Goal: Transaction & Acquisition: Obtain resource

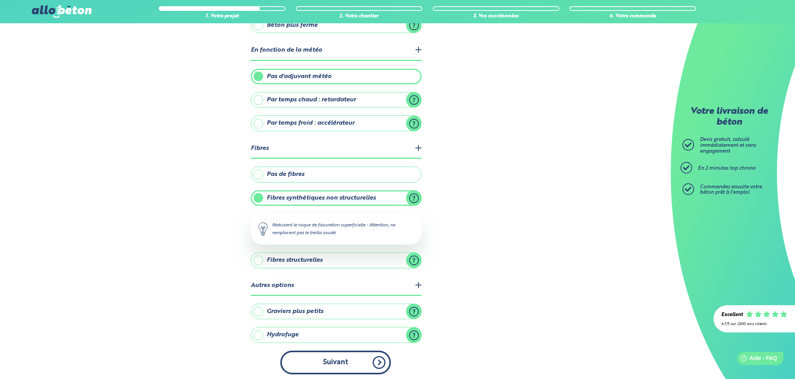
drag, startPoint x: 0, startPoint y: 0, endPoint x: 354, endPoint y: 365, distance: 508.1
click at [354, 365] on button "Suivant" at bounding box center [335, 362] width 111 height 24
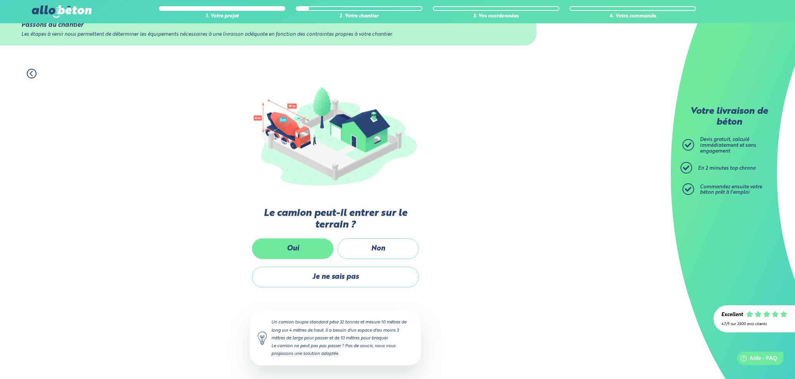
click at [312, 244] on label "Oui" at bounding box center [293, 248] width 82 height 21
click at [0, 0] on input "Oui" at bounding box center [0, 0] width 0 height 0
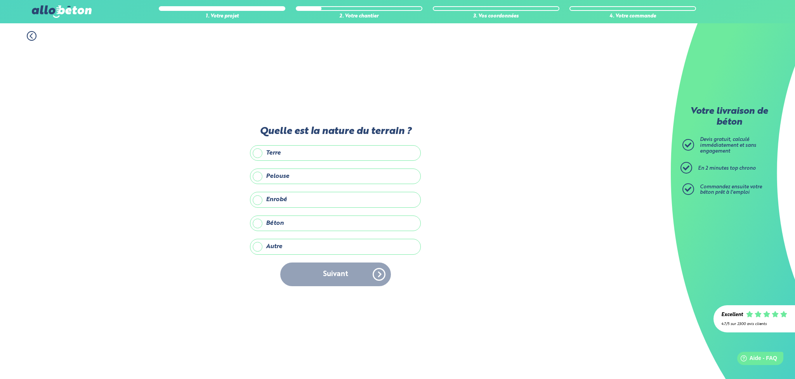
click at [261, 200] on label "Enrobé" at bounding box center [335, 200] width 171 height 16
click at [0, 0] on input "Enrobé" at bounding box center [0, 0] width 0 height 0
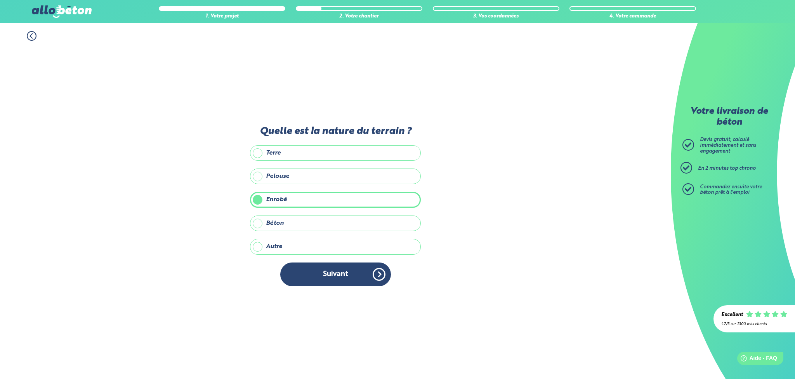
drag, startPoint x: 256, startPoint y: 144, endPoint x: 262, endPoint y: 160, distance: 16.9
click at [256, 144] on div "Quelle est la nature du terrain ? Terre Pelouse Enrobé Béton Autre Précisez la …" at bounding box center [335, 210] width 171 height 168
click at [259, 154] on label "Terre" at bounding box center [335, 153] width 171 height 16
click at [0, 0] on input "Terre" at bounding box center [0, 0] width 0 height 0
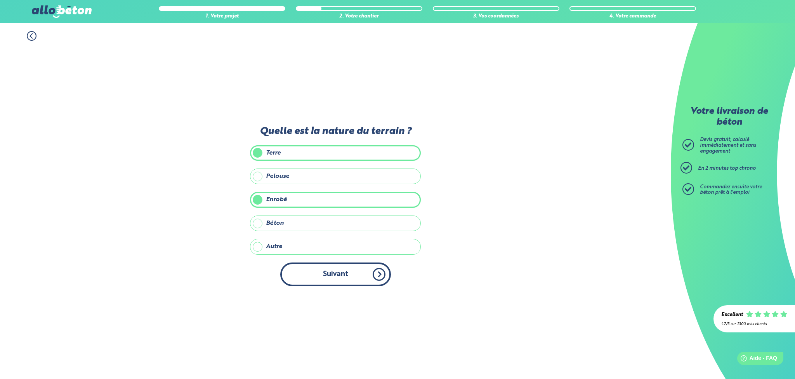
click at [337, 272] on button "Suivant" at bounding box center [335, 274] width 111 height 24
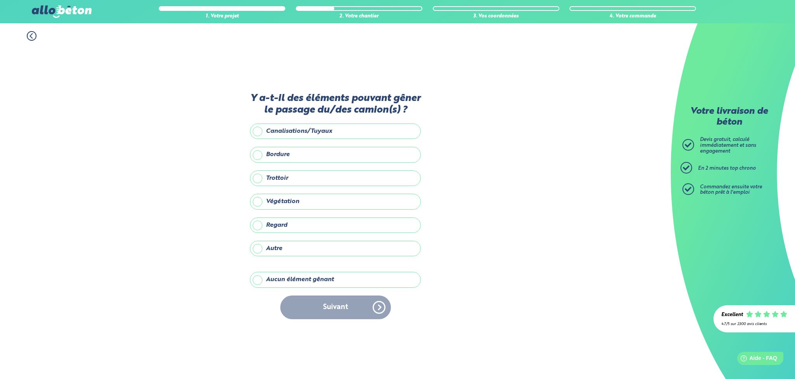
scroll to position [0, 0]
click at [279, 284] on label "Aucun élément gênant" at bounding box center [335, 280] width 171 height 16
click at [0, 0] on input "Aucun élément gênant" at bounding box center [0, 0] width 0 height 0
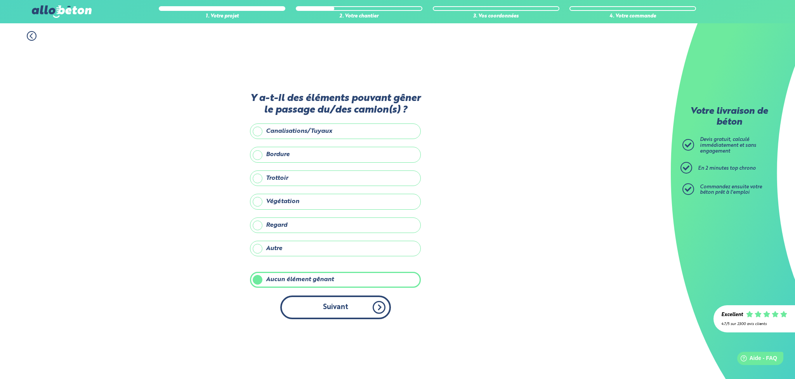
scroll to position [0, 0]
click at [320, 304] on button "Suivant" at bounding box center [335, 307] width 111 height 24
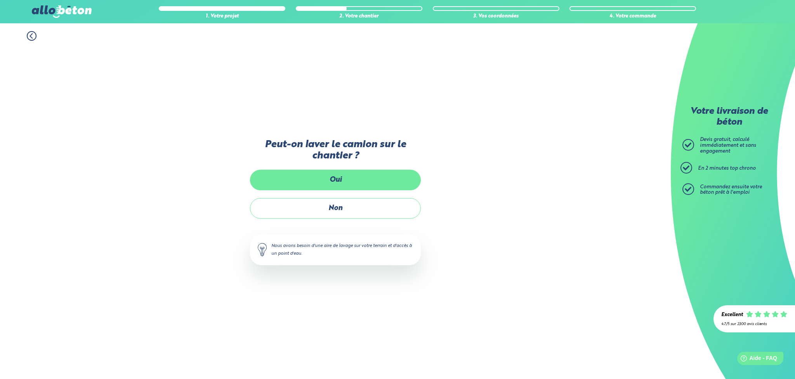
click at [339, 180] on label "Oui" at bounding box center [335, 180] width 171 height 21
click at [0, 0] on input "Oui" at bounding box center [0, 0] width 0 height 0
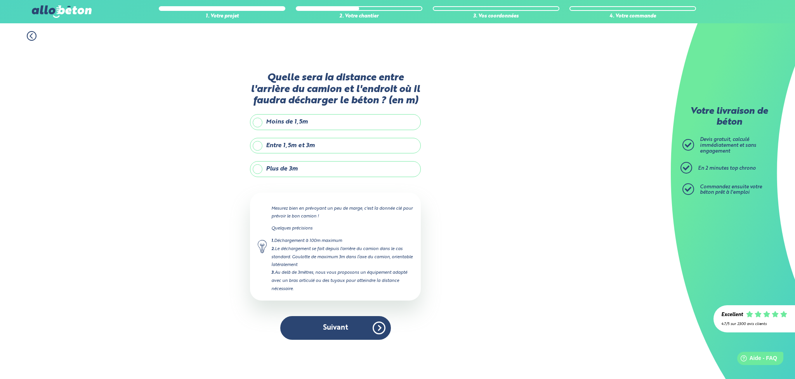
click at [258, 152] on label "Entre 1,5m et 3m" at bounding box center [335, 146] width 171 height 16
click at [0, 0] on input "Entre 1,5m et 3m" at bounding box center [0, 0] width 0 height 0
click at [257, 176] on label "Plus de 3m" at bounding box center [335, 169] width 171 height 16
click at [0, 0] on input "Plus de 3m" at bounding box center [0, 0] width 0 height 0
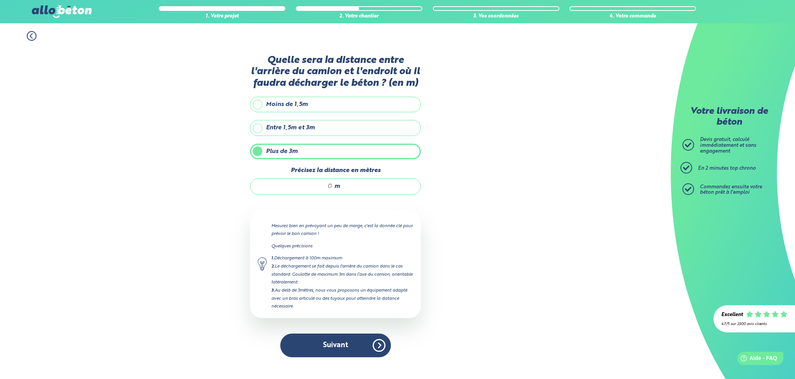
click at [316, 190] on input "Précisez la distance en mètres" at bounding box center [295, 186] width 74 height 8
drag, startPoint x: 264, startPoint y: 132, endPoint x: 264, endPoint y: 142, distance: 10.1
click at [264, 132] on label "Entre 1,5m et 3m" at bounding box center [335, 128] width 171 height 16
click at [0, 0] on input "Entre 1,5m et 3m" at bounding box center [0, 0] width 0 height 0
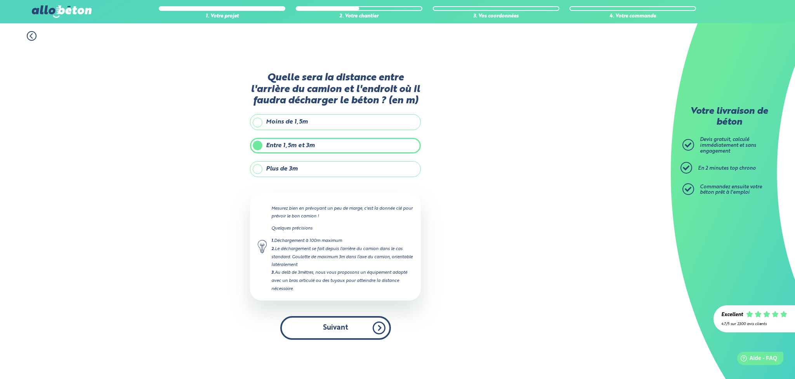
click at [343, 337] on button "Suivant" at bounding box center [335, 328] width 111 height 24
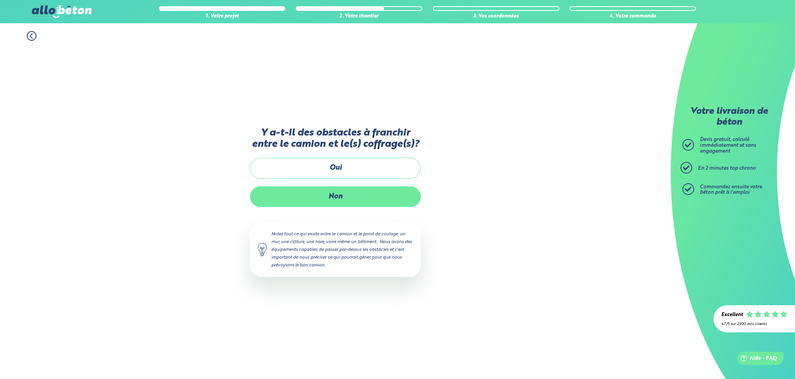
click at [328, 203] on label "Non" at bounding box center [335, 196] width 171 height 21
click at [0, 0] on input "Non" at bounding box center [0, 0] width 0 height 0
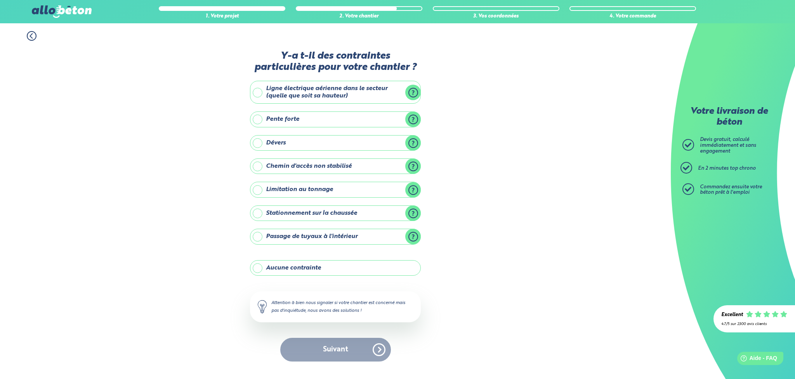
click at [412, 144] on label "Dévers" at bounding box center [335, 143] width 171 height 16
click at [0, 0] on input "Dévers" at bounding box center [0, 0] width 0 height 0
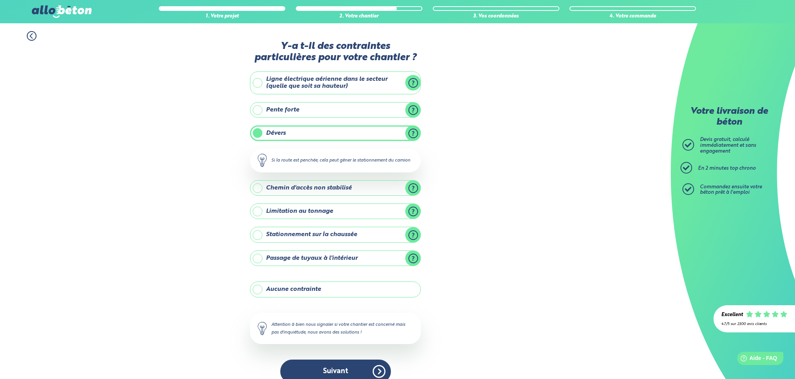
click at [413, 141] on label "Dévers" at bounding box center [335, 133] width 171 height 16
click at [0, 0] on input "Dévers" at bounding box center [0, 0] width 0 height 0
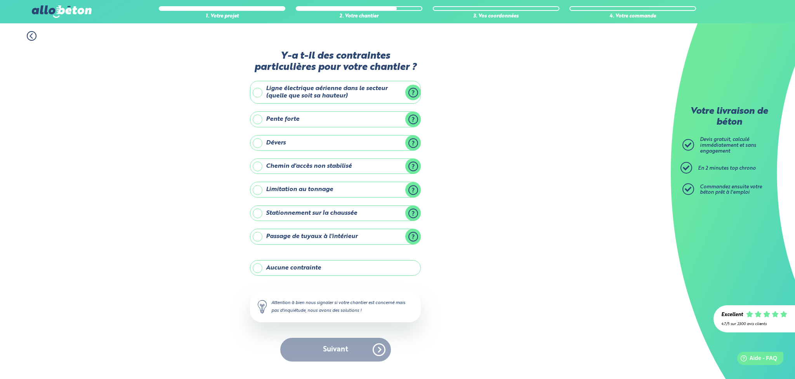
click at [413, 213] on label "Stationnement sur la chaussée" at bounding box center [335, 213] width 171 height 16
click at [0, 0] on input "Stationnement sur la chaussée" at bounding box center [0, 0] width 0 height 0
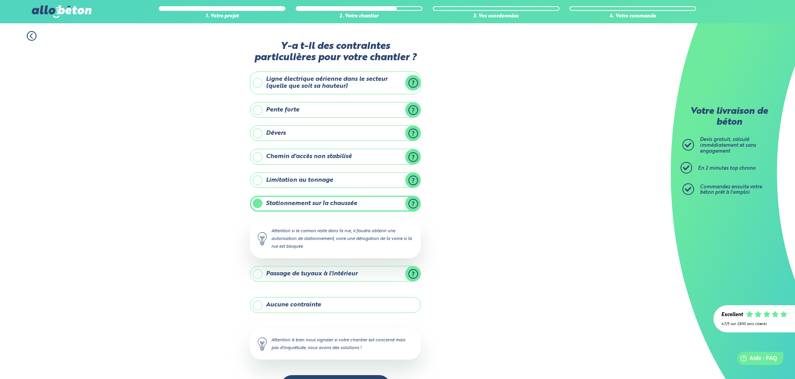
scroll to position [0, 0]
click at [413, 213] on div "Stationnement sur la chaussée Attention si le camion reste dans la rue, il faud…" at bounding box center [335, 227] width 171 height 62
click at [550, 206] on div "1. Votre projet 2. Votre chantier 3. Vos coordonnées 4. Votre commande Y-a t-il…" at bounding box center [335, 214] width 671 height 383
click at [547, 192] on div "1. Votre projet 2. Votre chantier 3. Vos coordonnées 4. Votre commande Y-a t-il…" at bounding box center [335, 214] width 671 height 383
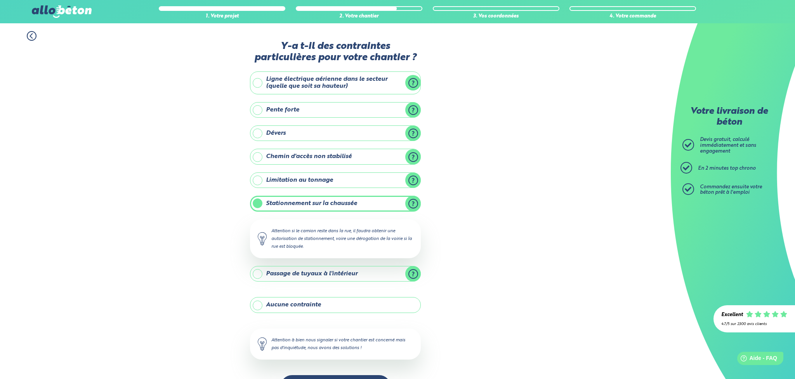
click at [101, 199] on div "1. Votre projet 2. Votre chantier 3. Vos coordonnées 4. Votre commande Y-a t-il…" at bounding box center [335, 214] width 671 height 383
click at [139, 182] on div "1. Votre projet 2. Votre chantier 3. Vos coordonnées 4. Votre commande Y-a t-il…" at bounding box center [335, 214] width 671 height 383
click at [257, 304] on label "Aucune contrainte" at bounding box center [335, 305] width 171 height 16
click at [0, 0] on input "Aucune contrainte" at bounding box center [0, 0] width 0 height 0
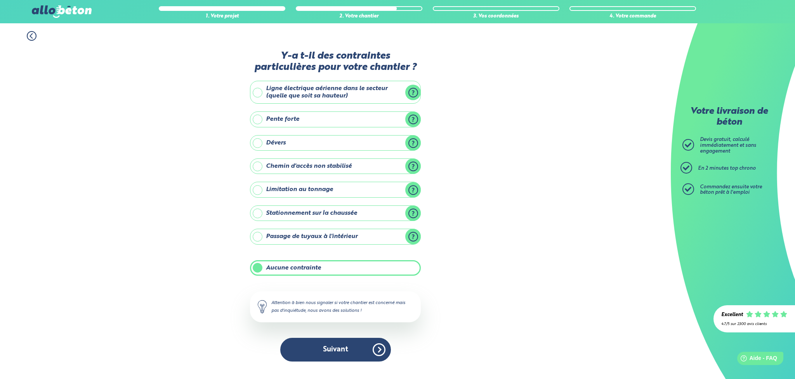
scroll to position [0, 0]
click at [337, 350] on button "Suivant" at bounding box center [335, 350] width 111 height 24
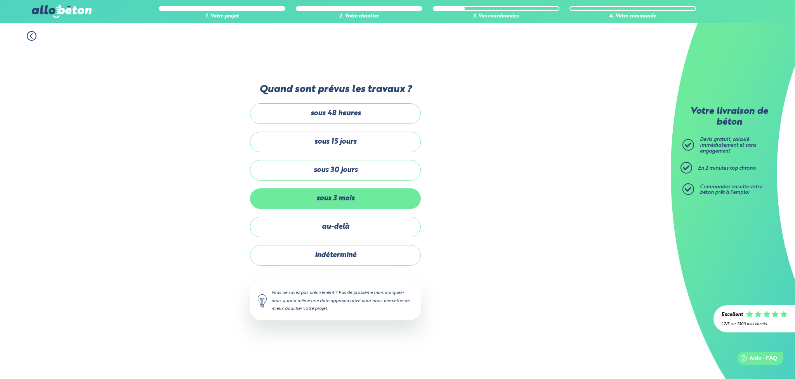
click at [333, 201] on label "sous 3 mois" at bounding box center [335, 198] width 171 height 21
click at [0, 0] on input "sous 3 mois" at bounding box center [0, 0] width 0 height 0
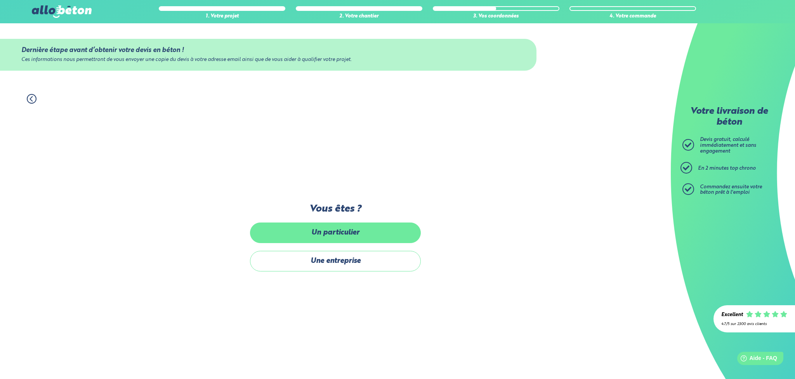
click at [339, 231] on label "Un particulier" at bounding box center [335, 232] width 171 height 21
click at [0, 0] on input "Un particulier" at bounding box center [0, 0] width 0 height 0
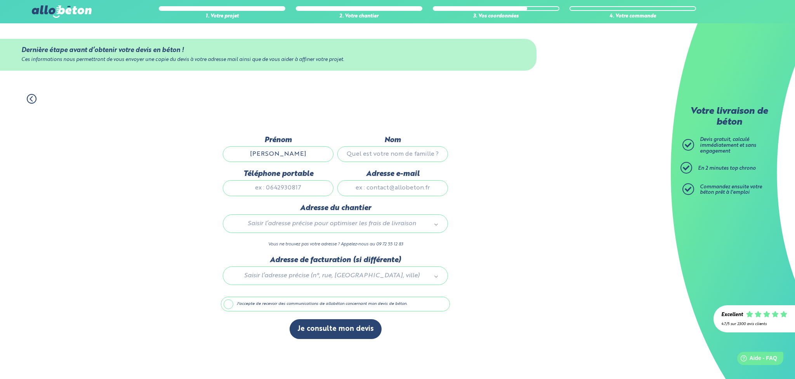
type input "eric"
type input "ferrero"
click at [593, 179] on div "1. Votre projet 2. Votre chantier 3. Vos coordonnées 4. Votre commande Dernière…" at bounding box center [335, 232] width 671 height 293
type input "0652049541"
type input "eric.ferrero@neuf.fr"
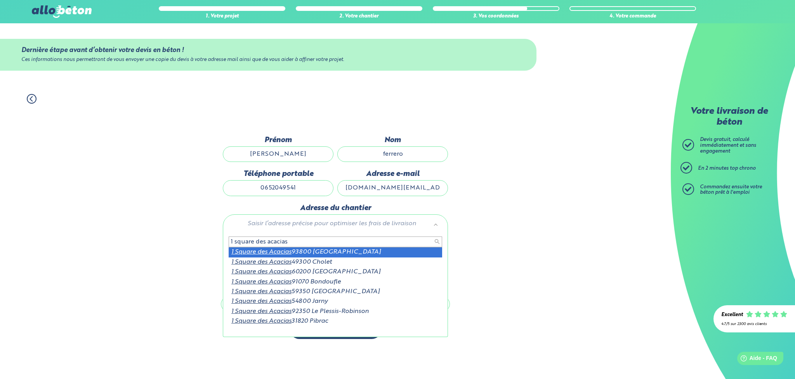
click at [304, 243] on input "1 square des acacias" at bounding box center [335, 241] width 213 height 11
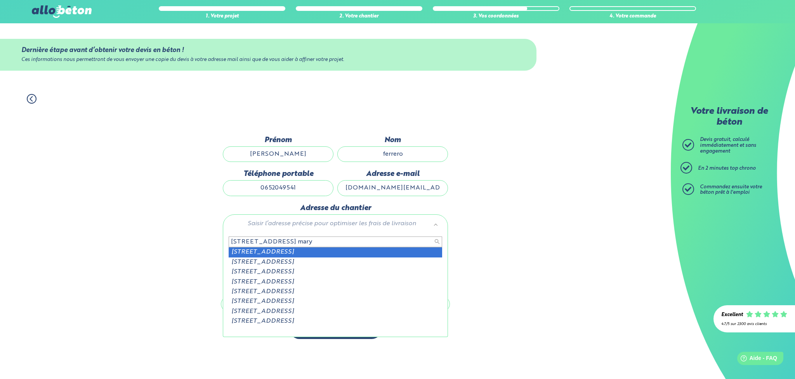
type input "1 square des acacias mary"
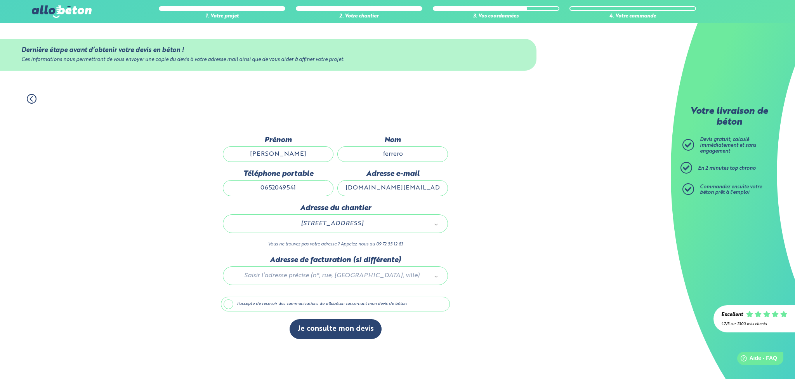
click at [264, 305] on label "J'accepte de recevoir des communications de allobéton concernant mon devis de b…" at bounding box center [335, 304] width 229 height 15
click at [0, 0] on input "J'accepte de recevoir des communications de allobéton concernant mon devis de b…" at bounding box center [0, 0] width 0 height 0
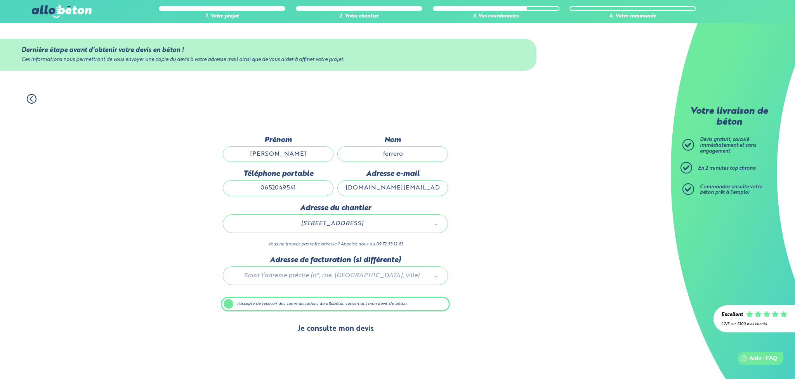
click at [352, 329] on button "Je consulte mon devis" at bounding box center [336, 329] width 92 height 20
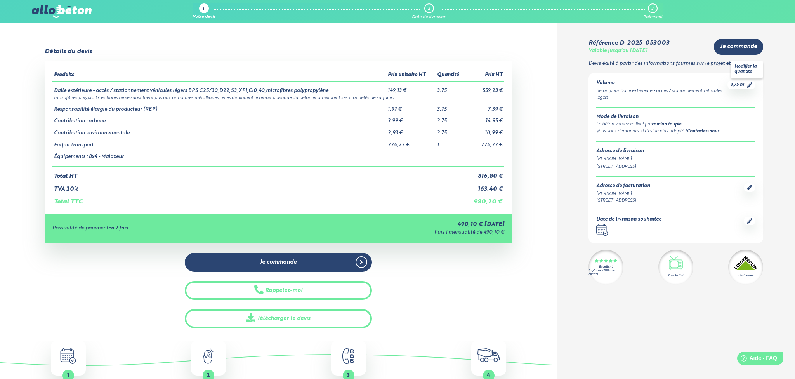
click at [752, 83] on icon at bounding box center [749, 84] width 5 height 5
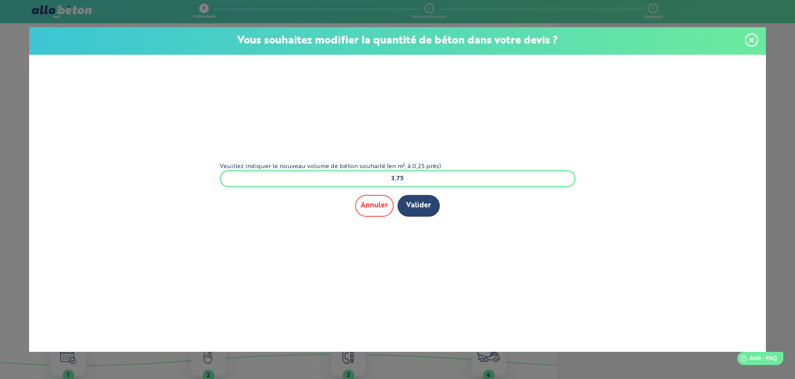
click at [361, 205] on button "Annuler" at bounding box center [374, 205] width 38 height 21
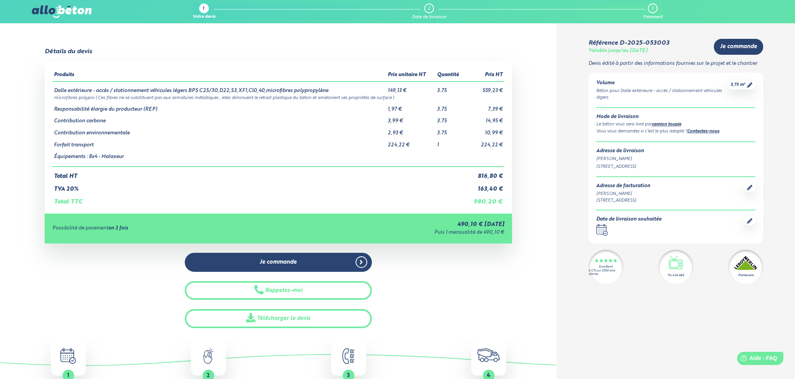
click at [208, 90] on td "Dalle extérieure - accès / stationnement véhicules légers BPS C25/30,D22,S3,XF1…" at bounding box center [219, 88] width 334 height 12
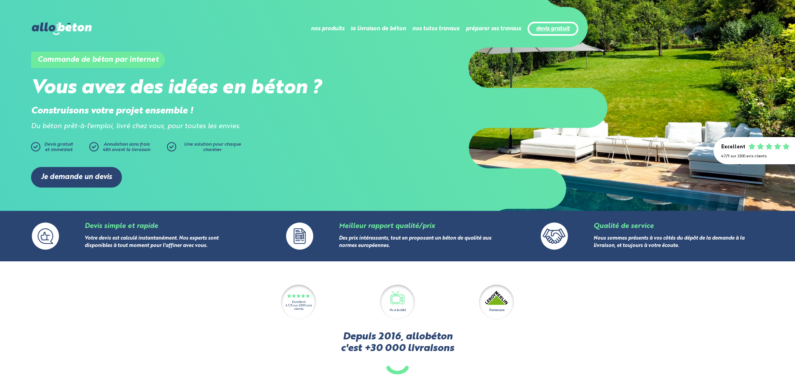
click at [553, 30] on link "devis gratuit" at bounding box center [553, 29] width 34 height 7
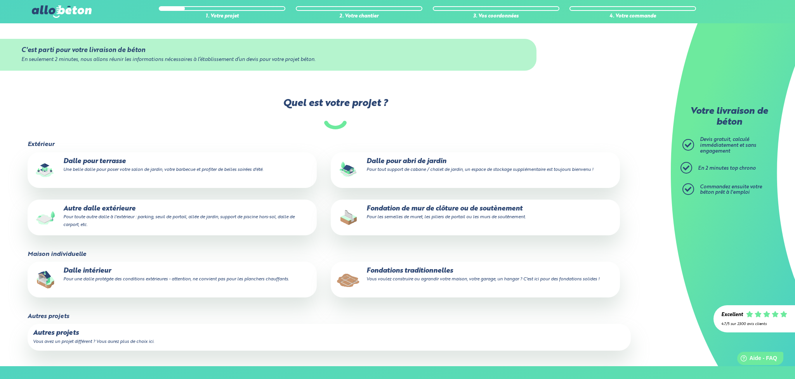
click at [87, 161] on p "Dalle pour terrasse Une belle dalle pour poser votre salon de jardin, votre bar…" at bounding box center [172, 166] width 278 height 16
click at [0, 0] on input "Dalle pour terrasse Une belle dalle pour poser votre salon de jardin, votre bar…" at bounding box center [0, 0] width 0 height 0
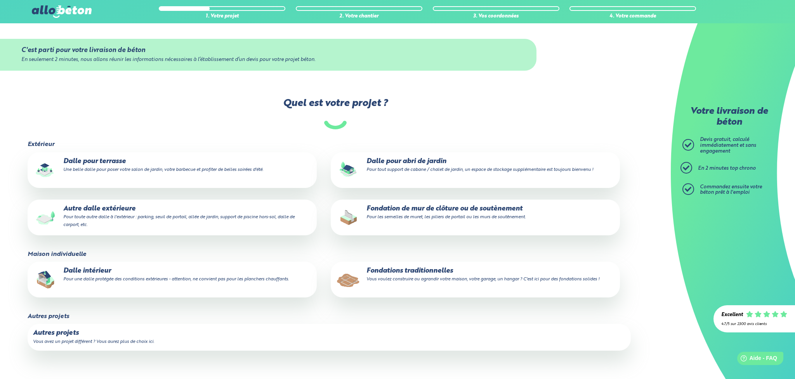
click at [98, 208] on p "Autre dalle extérieure Pour toute autre dalle à l'extérieur : parking, seuil de…" at bounding box center [172, 217] width 278 height 24
click at [0, 0] on input "Autre dalle extérieure Pour toute autre dalle à l'extérieur : parking, seuil de…" at bounding box center [0, 0] width 0 height 0
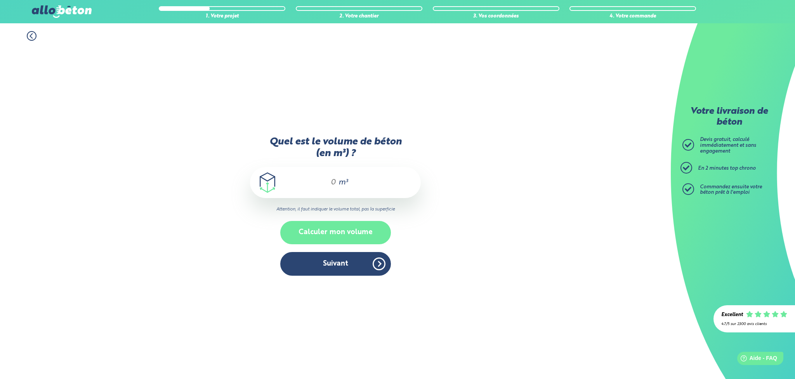
click at [329, 235] on button "Calculer mon volume" at bounding box center [335, 232] width 111 height 23
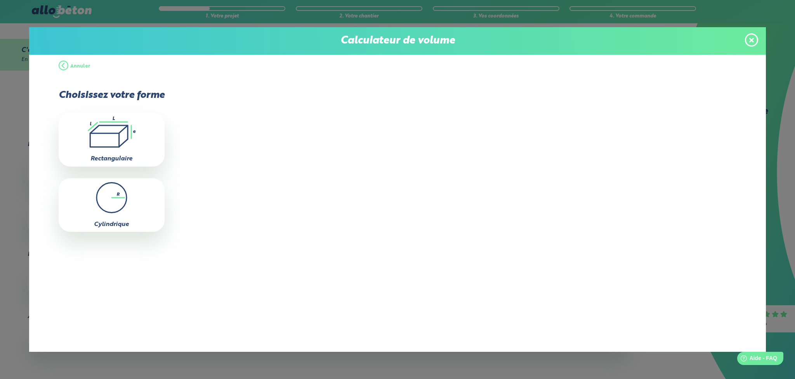
click at [753, 42] on icon at bounding box center [751, 40] width 5 height 7
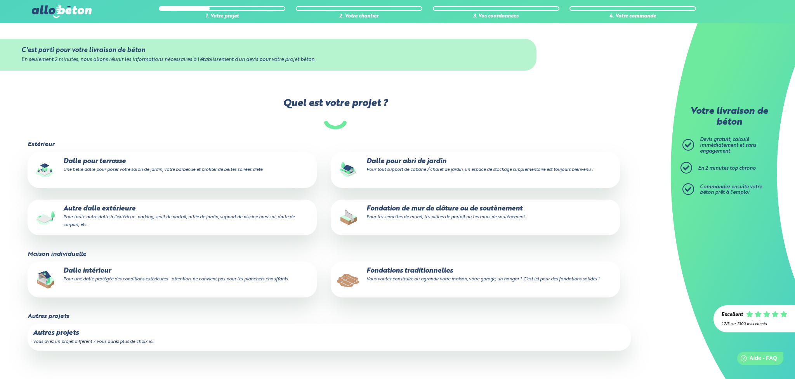
drag, startPoint x: 97, startPoint y: 203, endPoint x: 103, endPoint y: 209, distance: 8.3
click at [98, 203] on label "Autre dalle extérieure Pour toute autre dalle à l'extérieur : parking, seuil de…" at bounding box center [172, 217] width 289 height 36
click at [0, 0] on input "Autre dalle extérieure Pour toute autre dalle à l'extérieur : parking, seuil de…" at bounding box center [0, 0] width 0 height 0
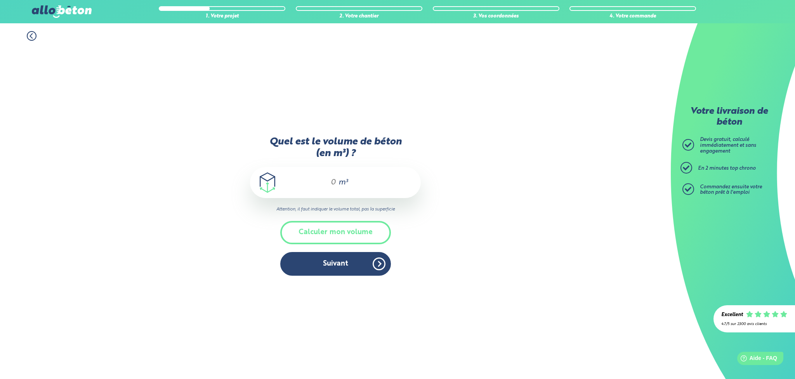
click at [333, 179] on input "Quel est le volume de béton (en m³) ?" at bounding box center [329, 182] width 13 height 9
click at [340, 230] on button "Calculer mon volume" at bounding box center [335, 232] width 111 height 23
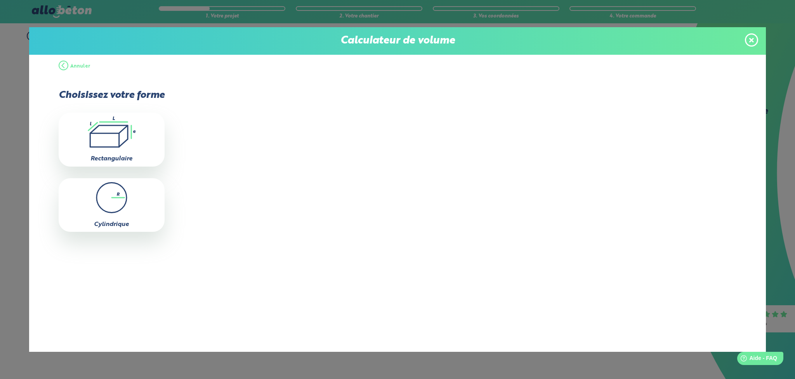
click at [128, 136] on icon at bounding box center [109, 135] width 38 height 21
type input "0"
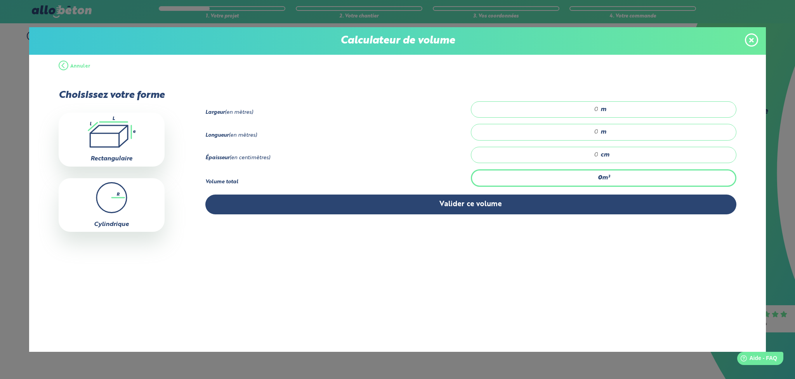
click at [550, 110] on input "number" at bounding box center [539, 110] width 120 height 8
type input "3"
type input "3.70"
drag, startPoint x: 599, startPoint y: 135, endPoint x: 598, endPoint y: 144, distance: 9.3
click at [598, 135] on input "number" at bounding box center [539, 132] width 120 height 8
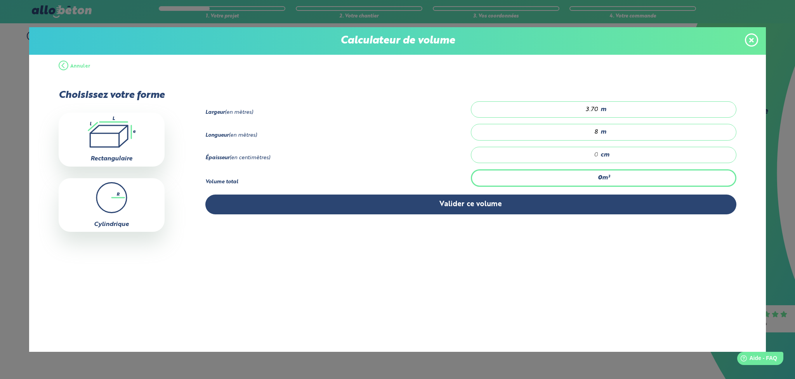
type input "8"
click at [599, 153] on div "cm" at bounding box center [603, 155] width 265 height 16
type input "0.296"
type input "1"
type input "3.552"
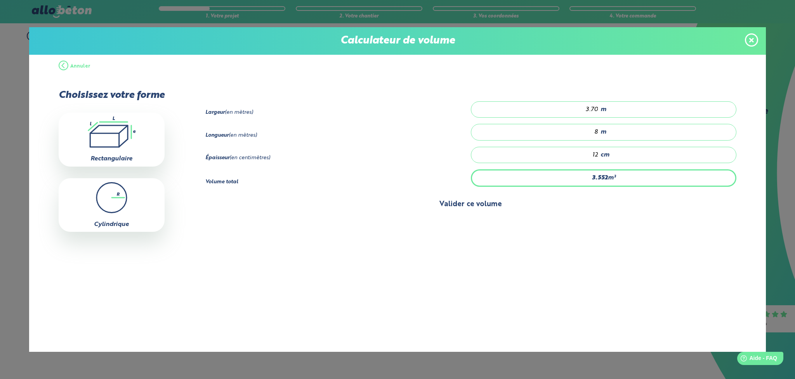
type input "12"
click at [527, 208] on button "Valider ce volume" at bounding box center [470, 204] width 531 height 20
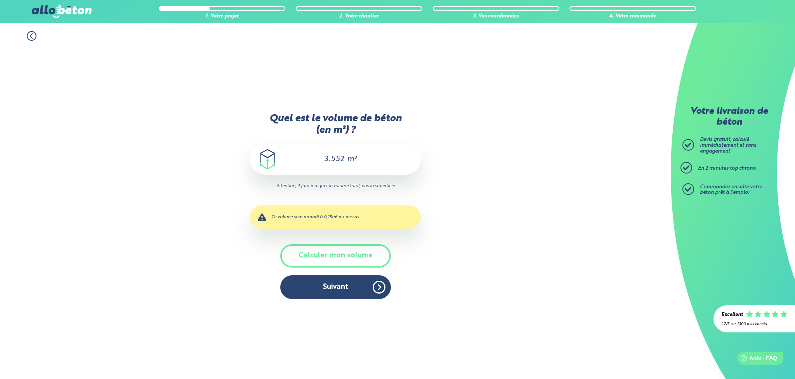
click at [322, 292] on button "Suivant" at bounding box center [335, 287] width 111 height 24
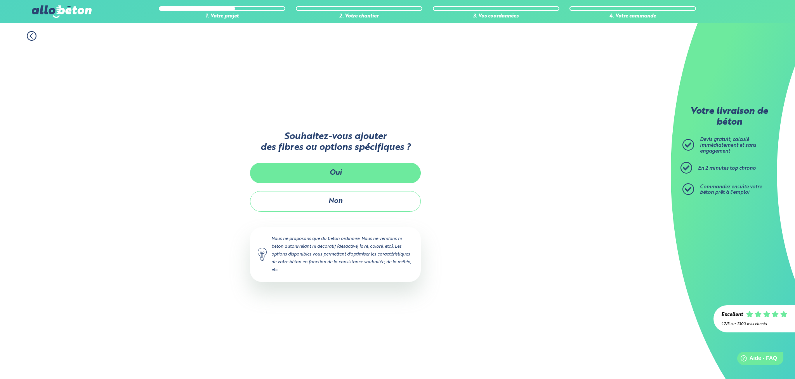
click at [333, 175] on button "Oui" at bounding box center [335, 173] width 171 height 21
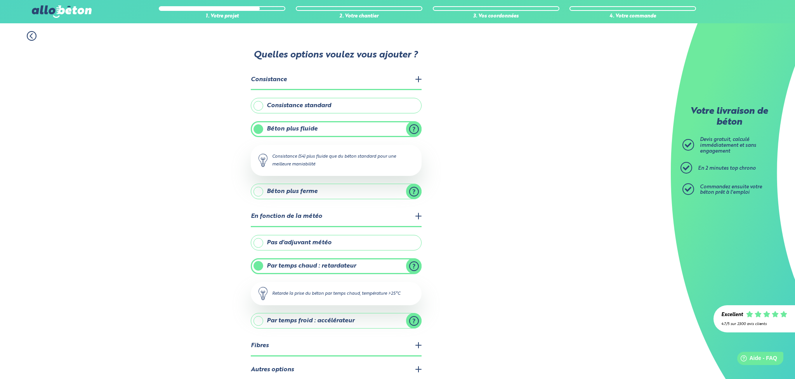
click at [259, 103] on label "Consistance standard" at bounding box center [336, 106] width 171 height 16
click at [0, 0] on input "Consistance standard" at bounding box center [0, 0] width 0 height 0
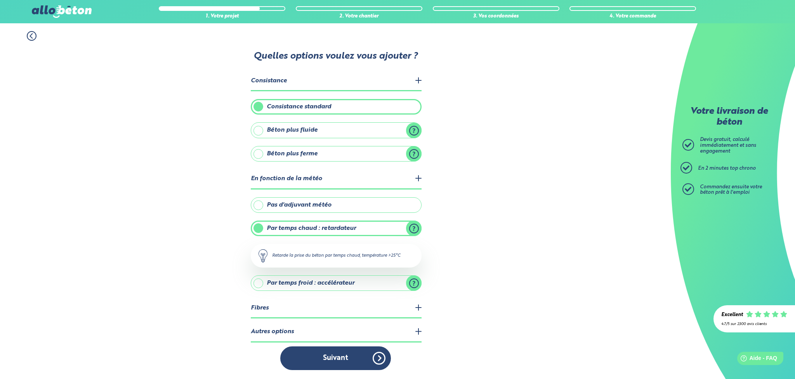
click at [258, 206] on label "Pas d'adjuvant météo" at bounding box center [336, 205] width 171 height 16
click at [0, 0] on input "Pas d'adjuvant météo" at bounding box center [0, 0] width 0 height 0
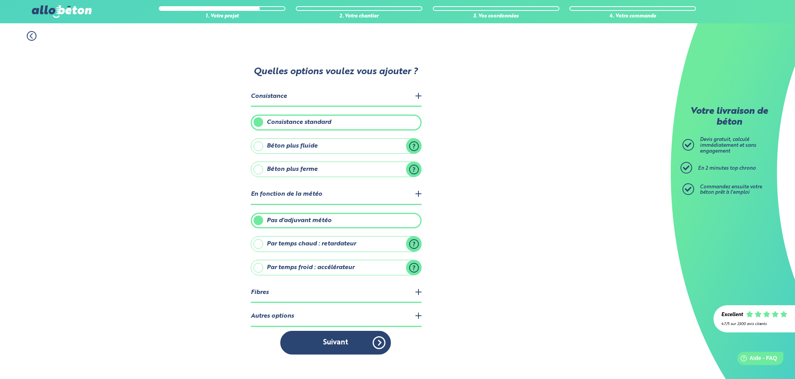
click at [414, 293] on legend "Fibres" at bounding box center [336, 293] width 171 height 20
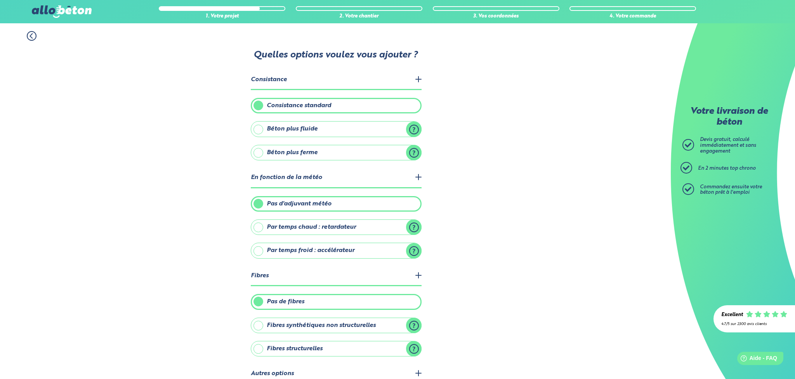
click at [258, 299] on label "Pas de fibres" at bounding box center [336, 302] width 171 height 16
click at [0, 0] on input "Pas de fibres" at bounding box center [0, 0] width 0 height 0
click at [190, 272] on div "1. Votre projet 2. Votre chantier 3. Vos coordonnées 4. Votre commande Quelles …" at bounding box center [335, 221] width 671 height 396
click at [778, 352] on div "Help Aide - FAQ" at bounding box center [760, 358] width 48 height 14
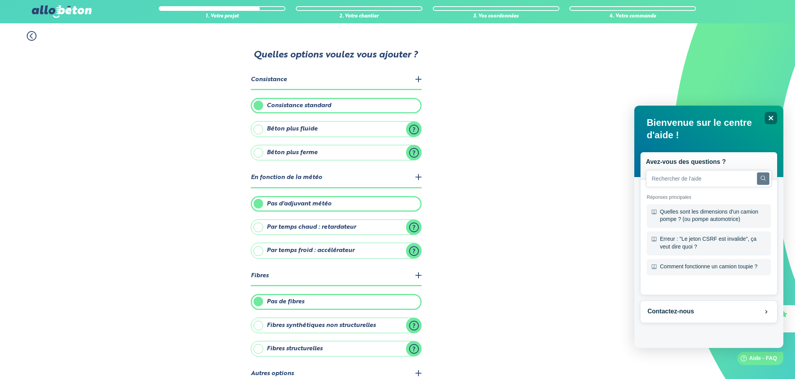
click at [592, 325] on div "1. Votre projet 2. Votre chantier 3. Vos coordonnées 4. Votre commande Quelles …" at bounding box center [335, 221] width 671 height 396
click at [771, 116] on icon "Close" at bounding box center [771, 118] width 6 height 6
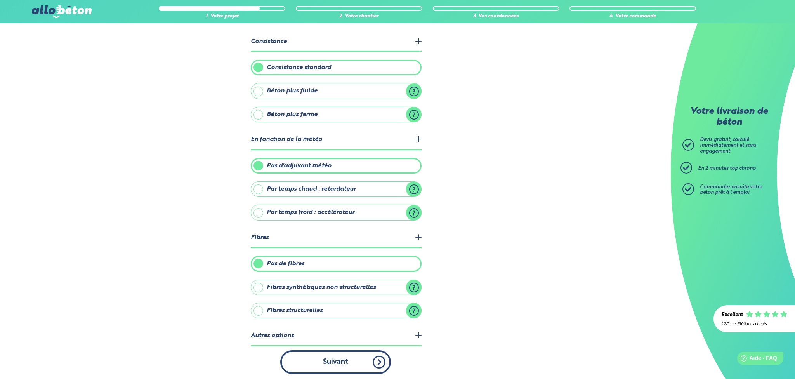
click at [350, 364] on button "Suivant" at bounding box center [335, 362] width 111 height 24
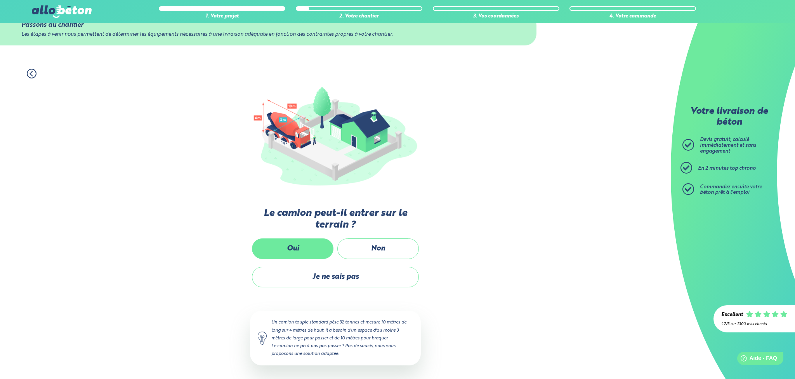
click at [290, 248] on label "Oui" at bounding box center [293, 248] width 82 height 21
click at [0, 0] on input "Oui" at bounding box center [0, 0] width 0 height 0
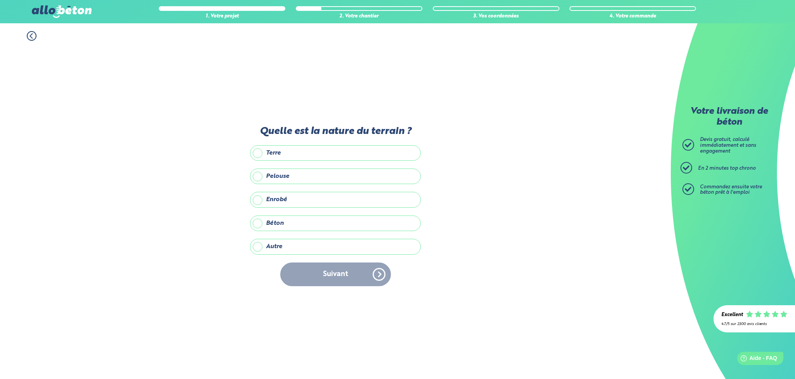
click at [258, 153] on label "Terre" at bounding box center [335, 153] width 171 height 16
click at [0, 0] on input "Terre" at bounding box center [0, 0] width 0 height 0
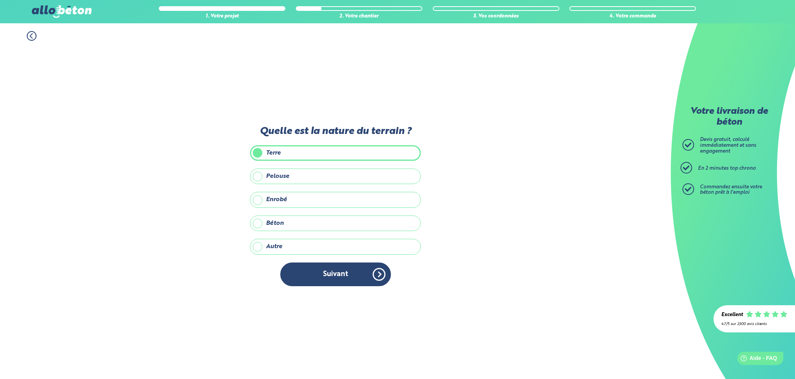
drag, startPoint x: 257, startPoint y: 200, endPoint x: 275, endPoint y: 227, distance: 32.6
click at [257, 201] on label "Enrobé" at bounding box center [335, 200] width 171 height 16
click at [0, 0] on input "Enrobé" at bounding box center [0, 0] width 0 height 0
click at [316, 275] on button "Suivant" at bounding box center [335, 274] width 111 height 24
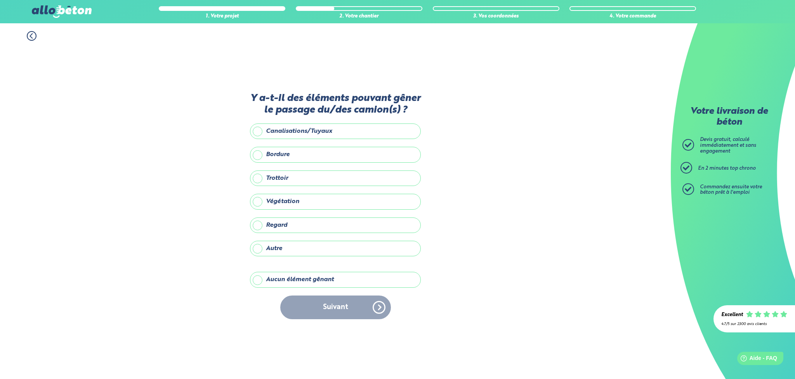
click at [269, 284] on label "Aucun élément gênant" at bounding box center [335, 280] width 171 height 16
click at [0, 0] on input "Aucun élément gênant" at bounding box center [0, 0] width 0 height 0
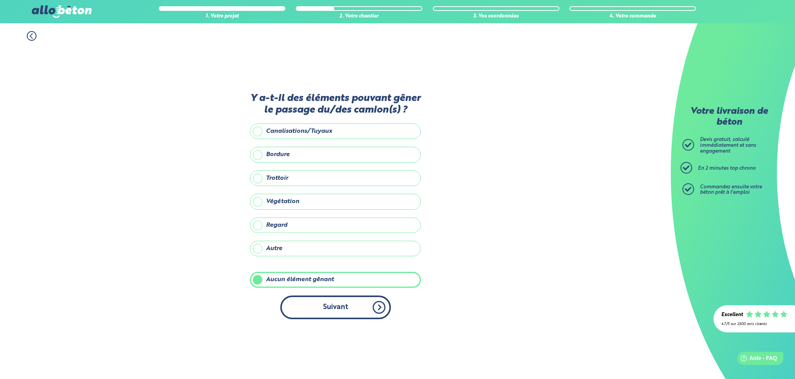
click at [314, 309] on button "Suivant" at bounding box center [335, 307] width 111 height 24
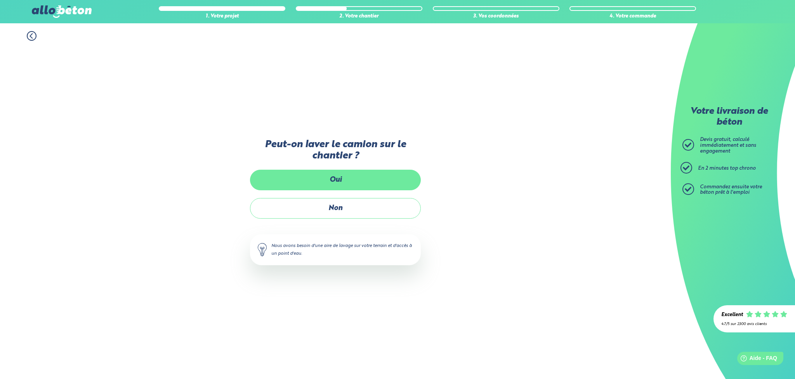
click at [353, 179] on label "Oui" at bounding box center [335, 180] width 171 height 21
click at [0, 0] on input "Oui" at bounding box center [0, 0] width 0 height 0
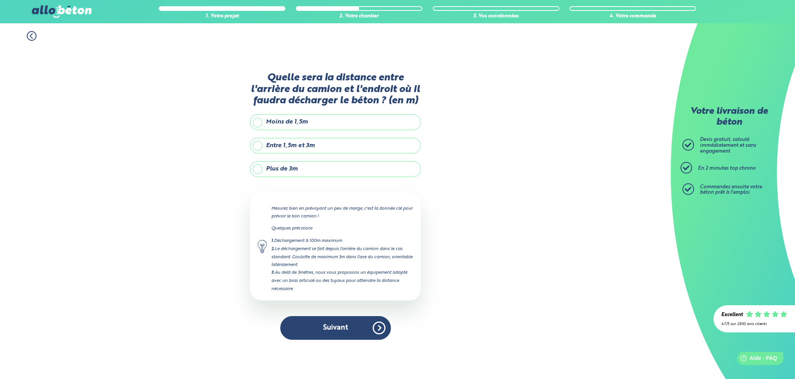
click at [267, 152] on label "Entre 1,5m et 3m" at bounding box center [335, 146] width 171 height 16
click at [0, 0] on input "Entre 1,5m et 3m" at bounding box center [0, 0] width 0 height 0
click at [336, 334] on button "Suivant" at bounding box center [335, 328] width 111 height 24
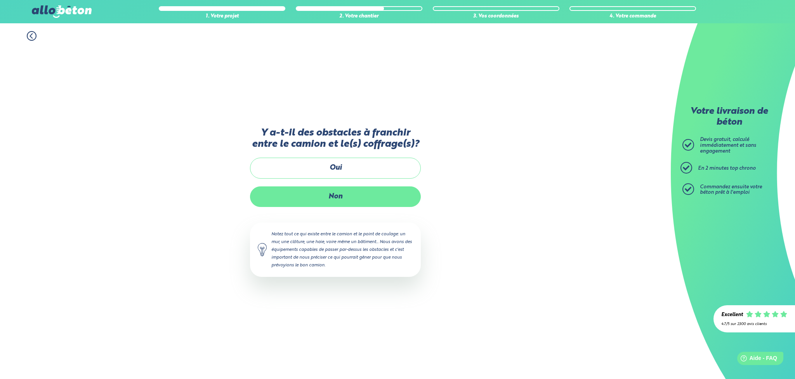
click at [335, 207] on label "Non" at bounding box center [335, 196] width 171 height 21
click at [0, 0] on input "Non" at bounding box center [0, 0] width 0 height 0
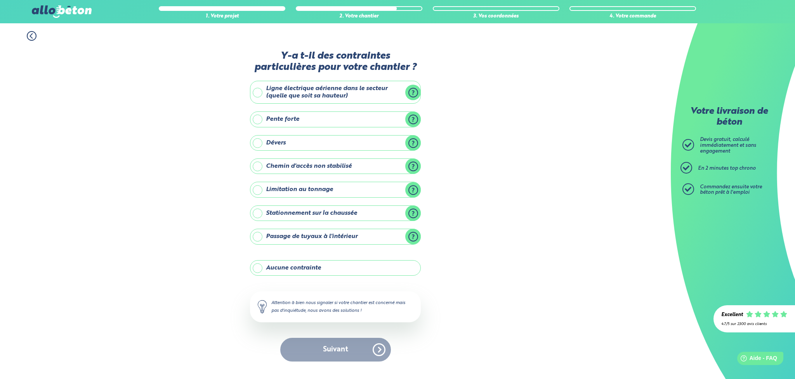
drag, startPoint x: 274, startPoint y: 266, endPoint x: 277, endPoint y: 276, distance: 10.1
click at [274, 266] on label "Aucune contrainte" at bounding box center [335, 268] width 171 height 16
click at [0, 0] on input "Aucune contrainte" at bounding box center [0, 0] width 0 height 0
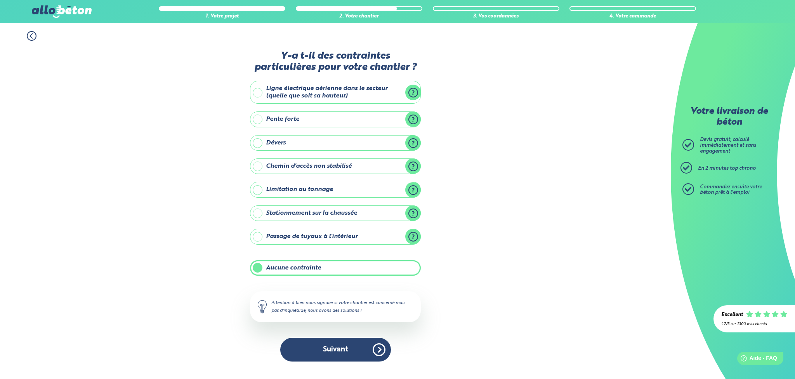
click at [319, 348] on button "Suivant" at bounding box center [335, 350] width 111 height 24
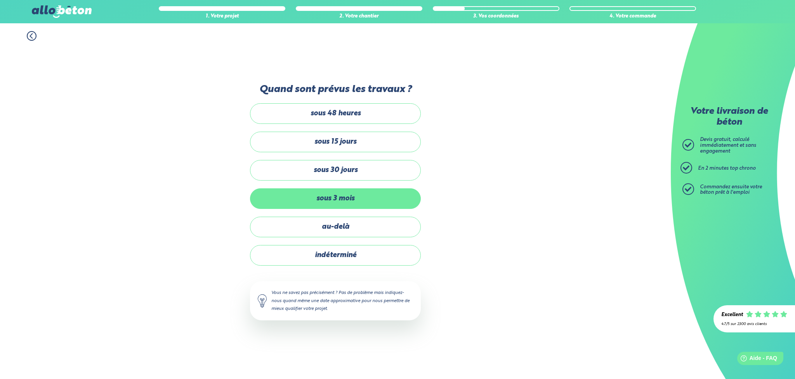
click at [314, 201] on label "sous 3 mois" at bounding box center [335, 198] width 171 height 21
click at [0, 0] on input "sous 3 mois" at bounding box center [0, 0] width 0 height 0
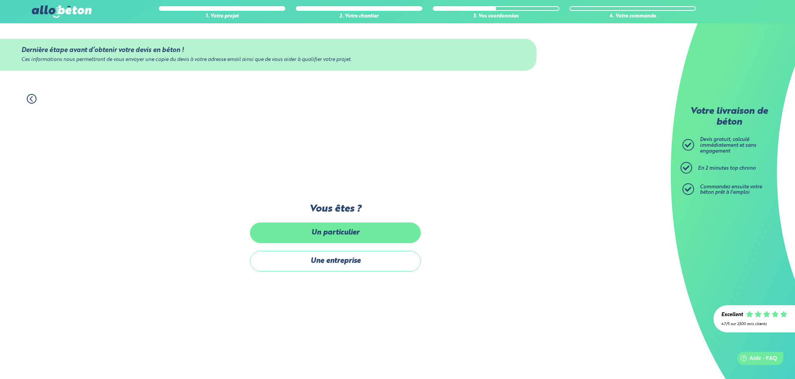
click at [322, 235] on label "Un particulier" at bounding box center [335, 232] width 171 height 21
click at [0, 0] on input "Un particulier" at bounding box center [0, 0] width 0 height 0
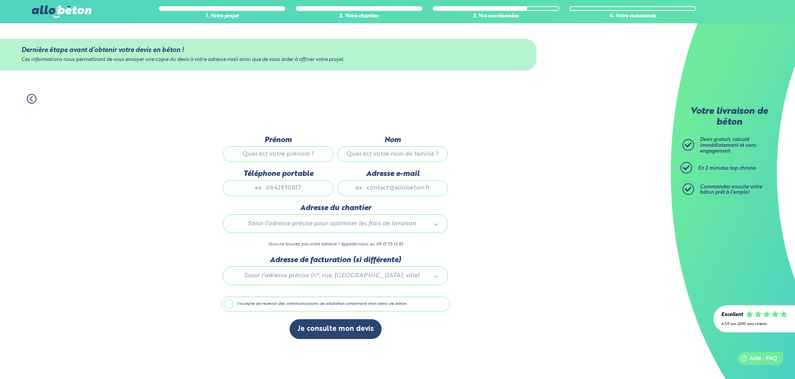
click at [276, 159] on input "Prénom" at bounding box center [278, 154] width 111 height 16
type input "Eric"
type input "Ferrero"
type input "0652049541"
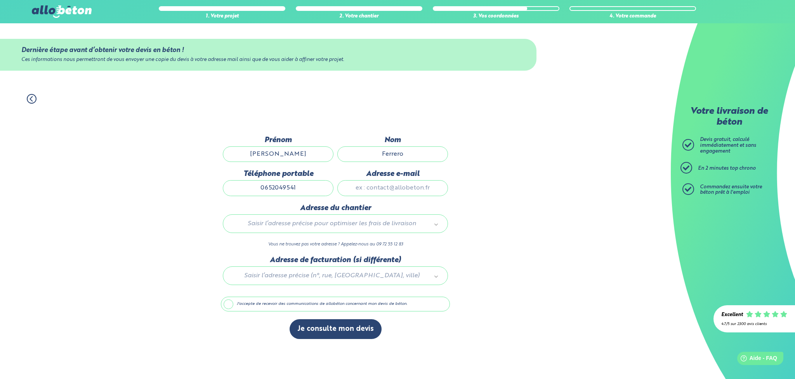
scroll to position [0, 0]
type input "eric.ferrero@neuf.fr"
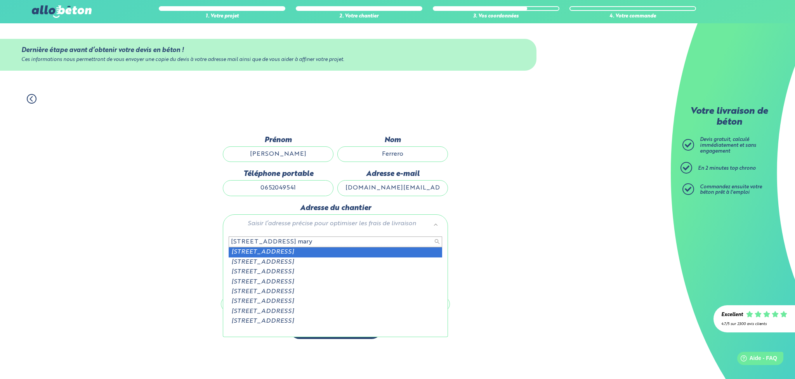
type input "1 square des acacias mary"
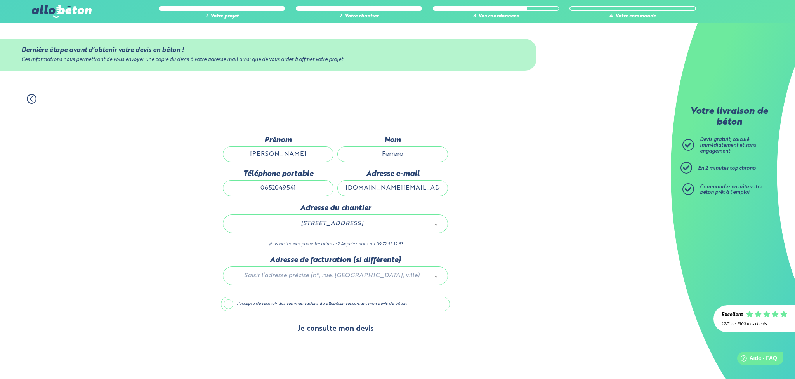
click at [315, 331] on button "Je consulte mon devis" at bounding box center [336, 329] width 92 height 20
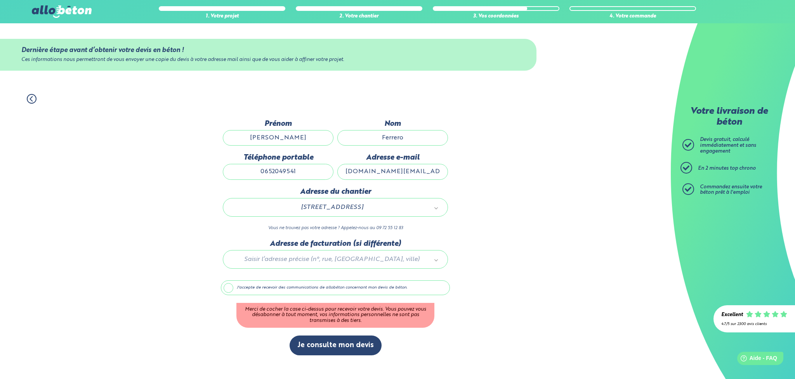
click at [253, 287] on label "J'accepte de recevoir des communications de allobéton concernant mon devis de b…" at bounding box center [335, 287] width 229 height 15
click at [0, 0] on input "J'accepte de recevoir des communications de allobéton concernant mon devis de b…" at bounding box center [0, 0] width 0 height 0
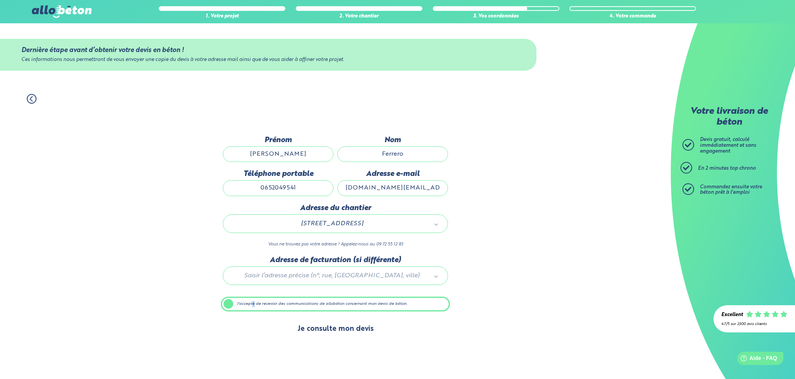
click at [314, 325] on button "Je consulte mon devis" at bounding box center [336, 329] width 92 height 20
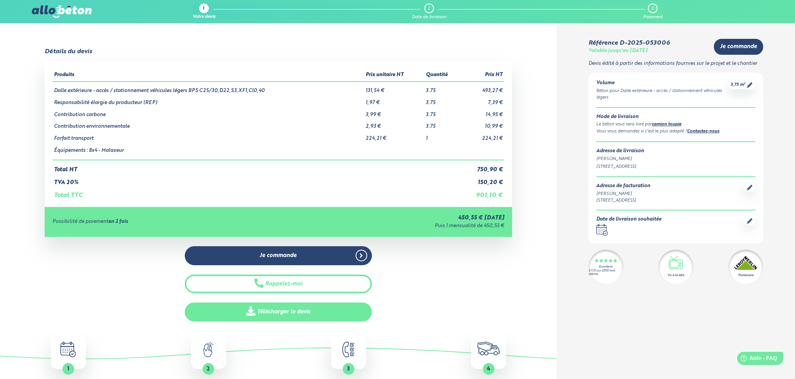
click at [290, 309] on link "Télécharger le devis" at bounding box center [278, 311] width 187 height 19
